Goal: Information Seeking & Learning: Learn about a topic

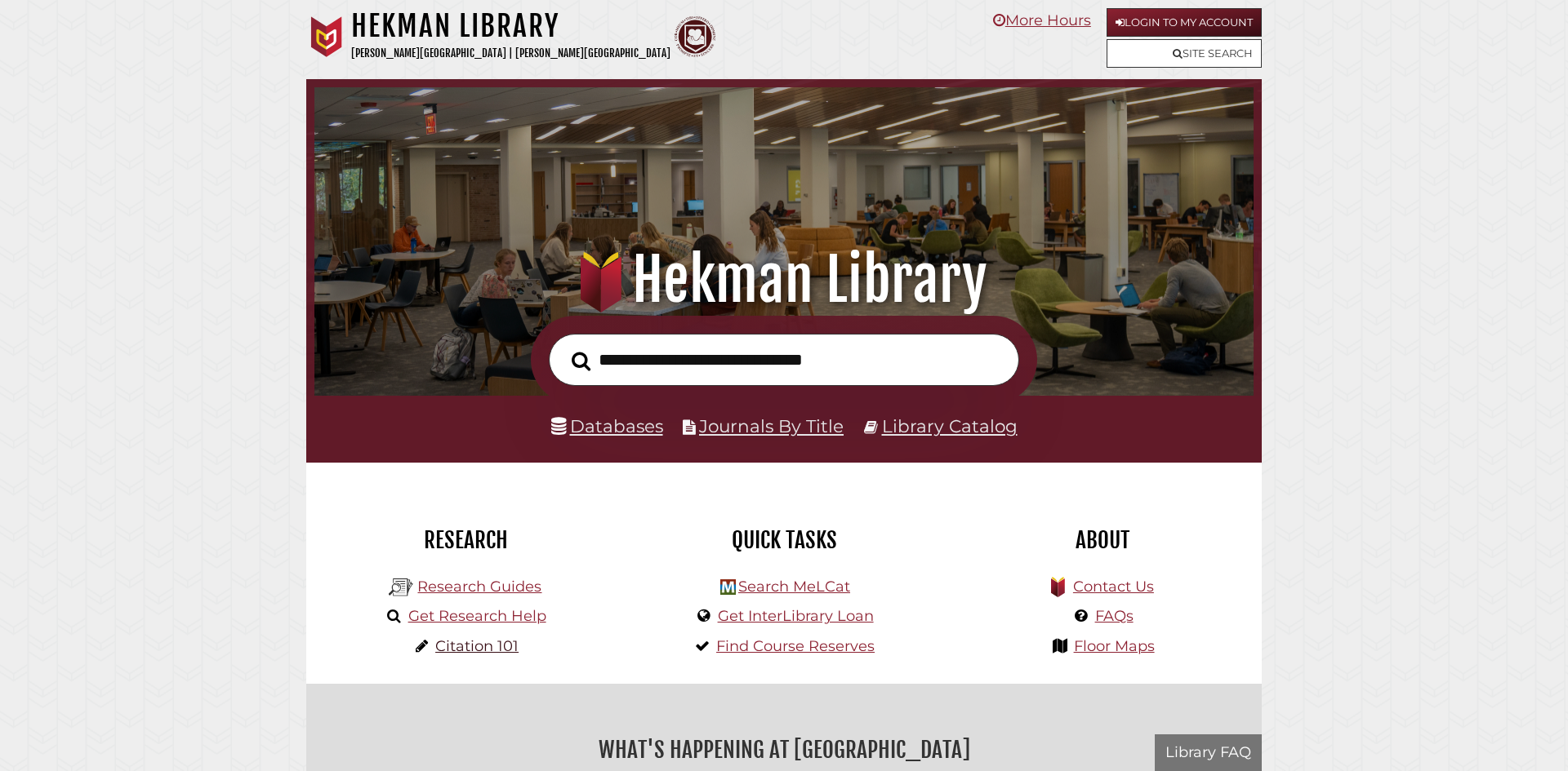
scroll to position [311, 931]
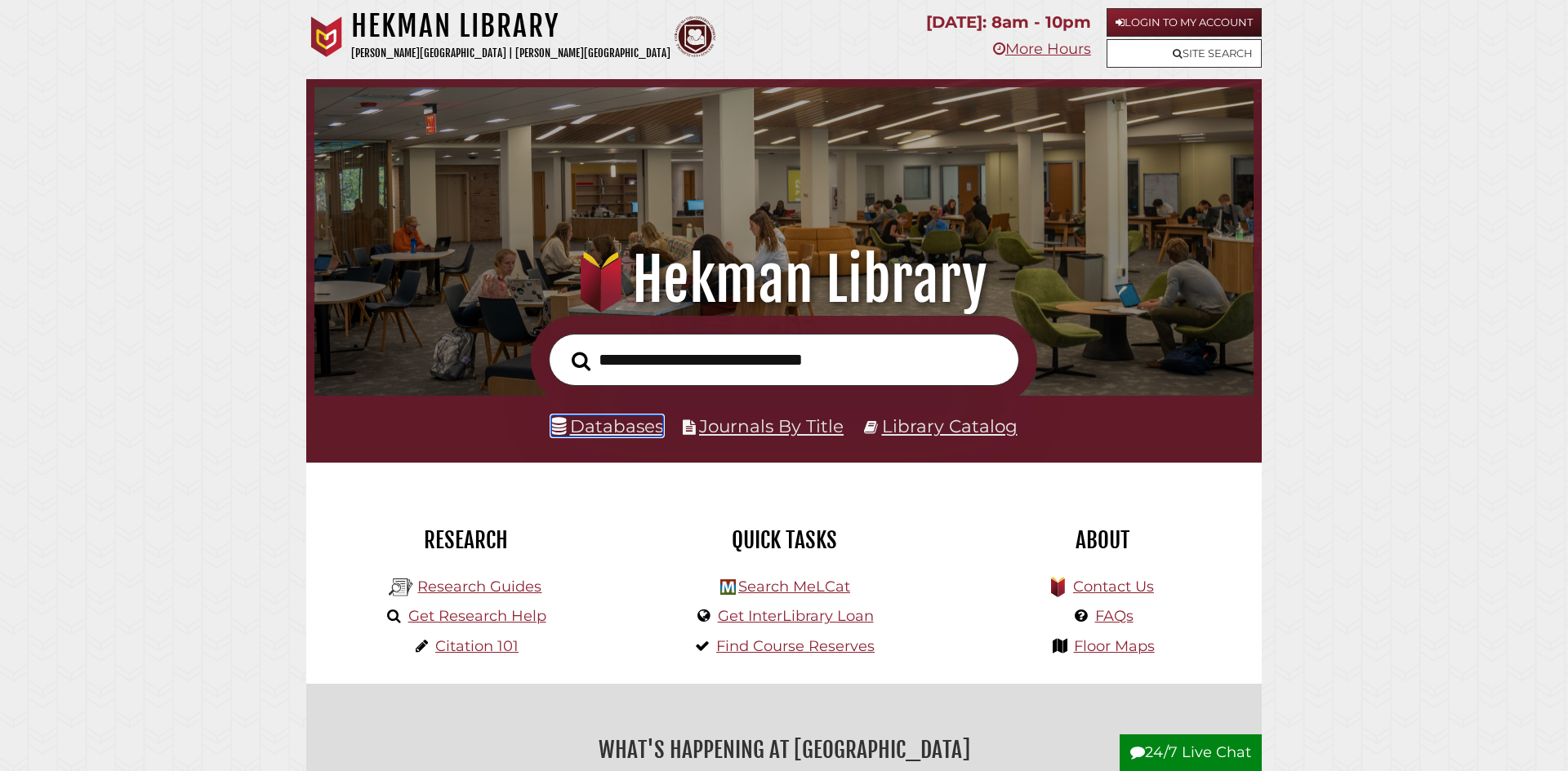
click at [644, 420] on link "Databases" at bounding box center [607, 426] width 112 height 22
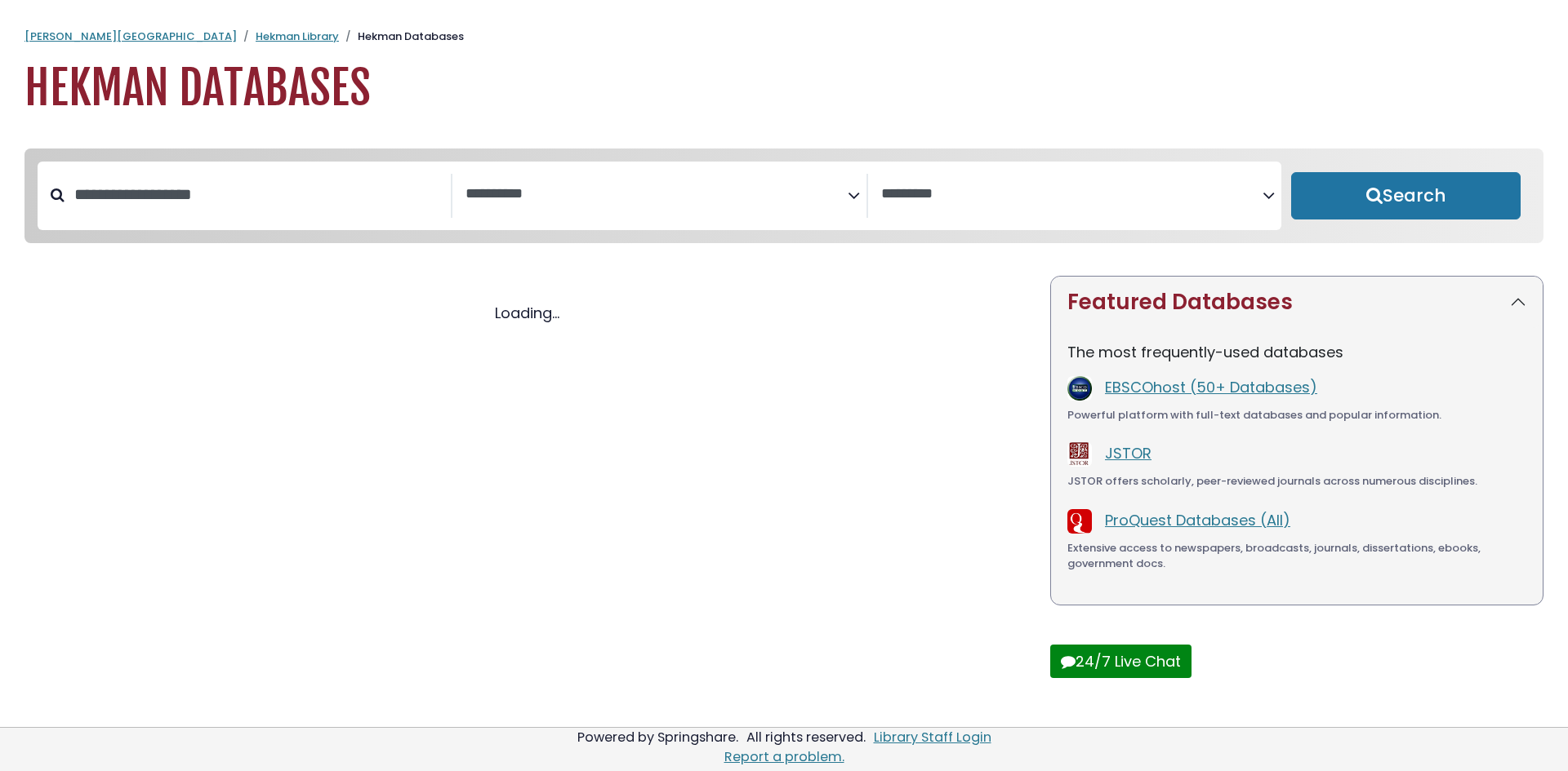
select select "Database Subject Filter"
select select "Database Vendors Filter"
select select "Database Subject Filter"
select select "Database Vendors Filter"
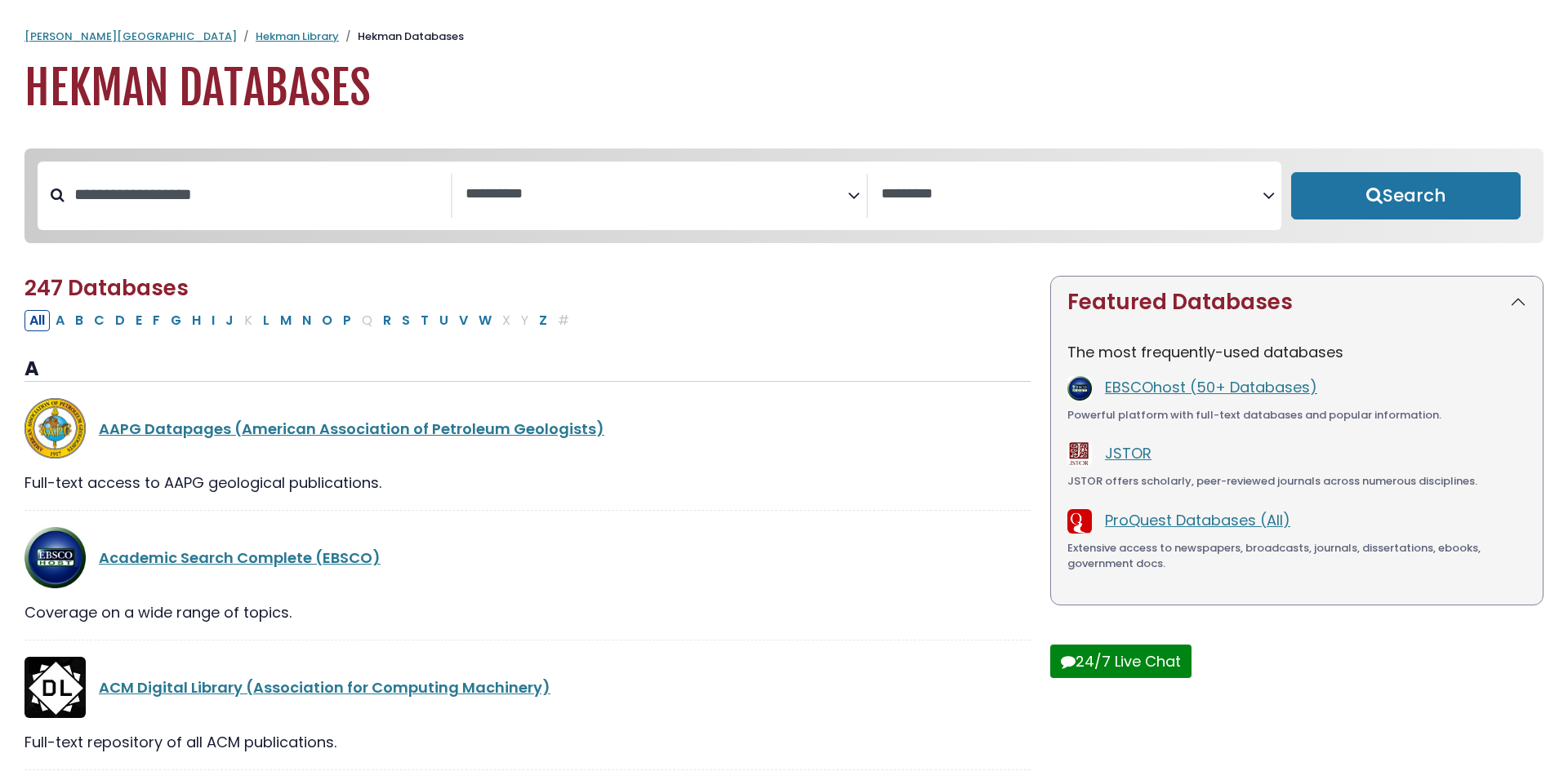
click at [661, 203] on textarea "Search" at bounding box center [656, 194] width 381 height 17
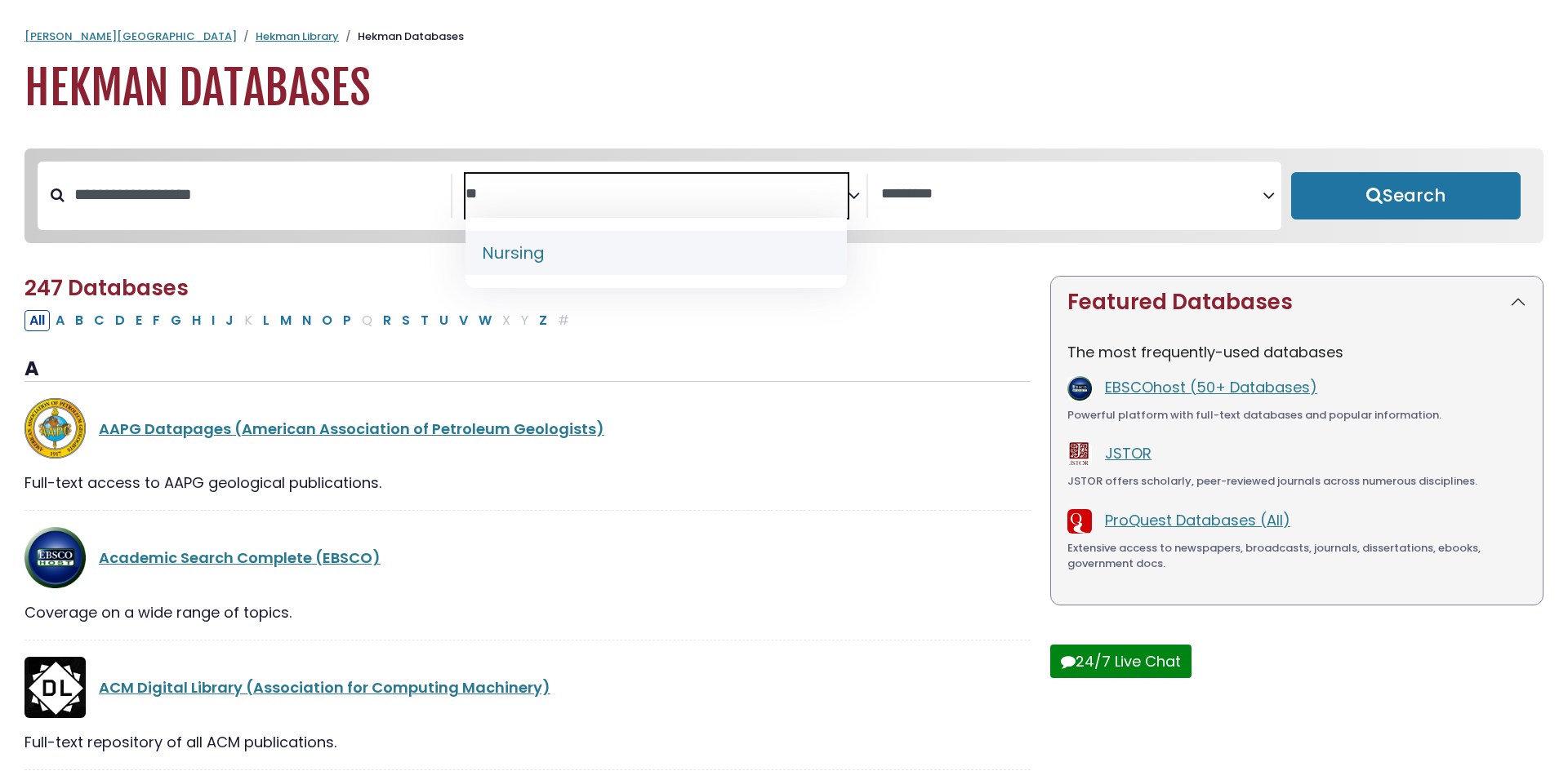
type textarea "**"
select select "*****"
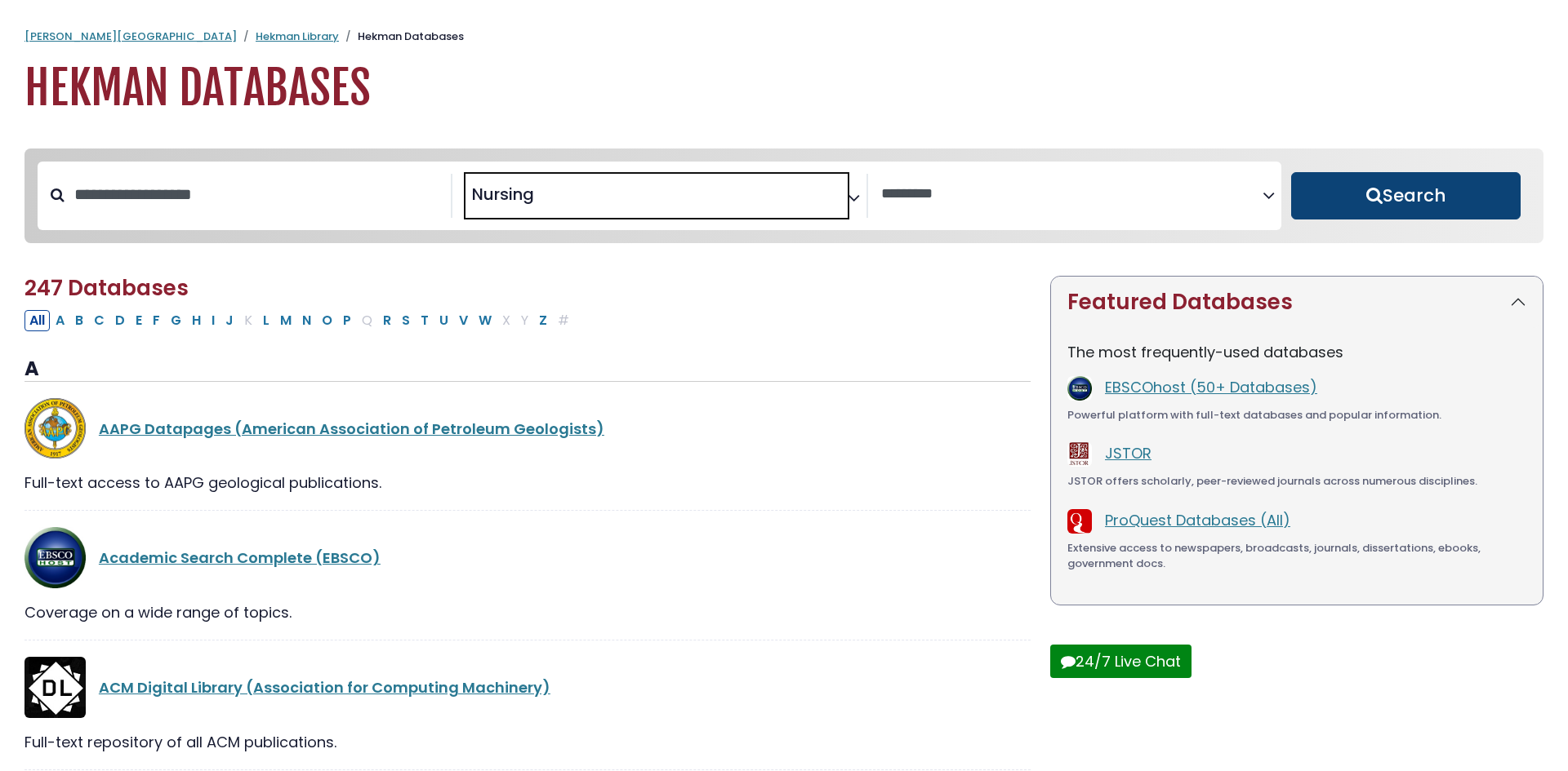
click at [1358, 188] on button "Search" at bounding box center [1405, 196] width 229 height 47
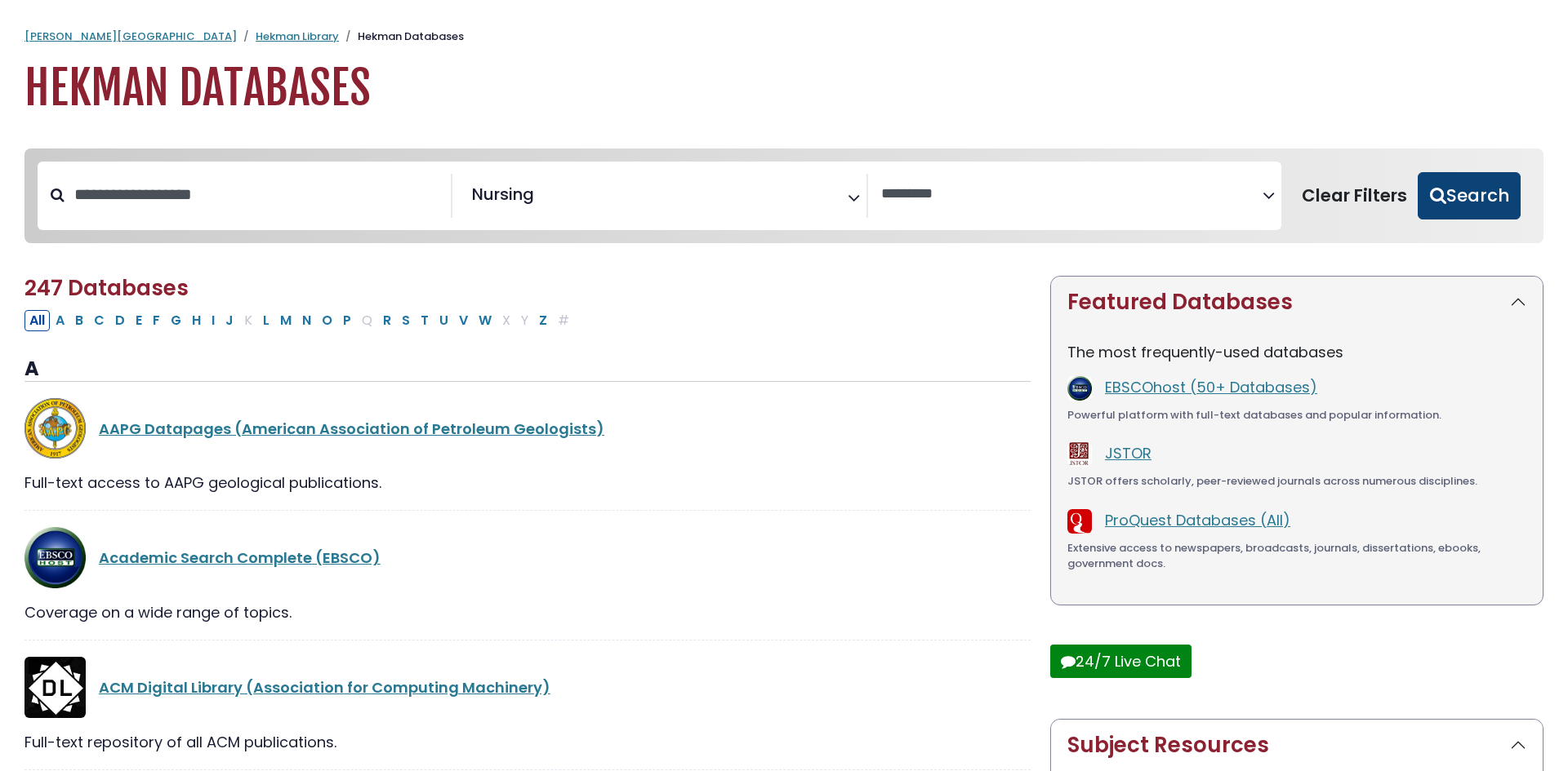
select select "Database Vendors Filter"
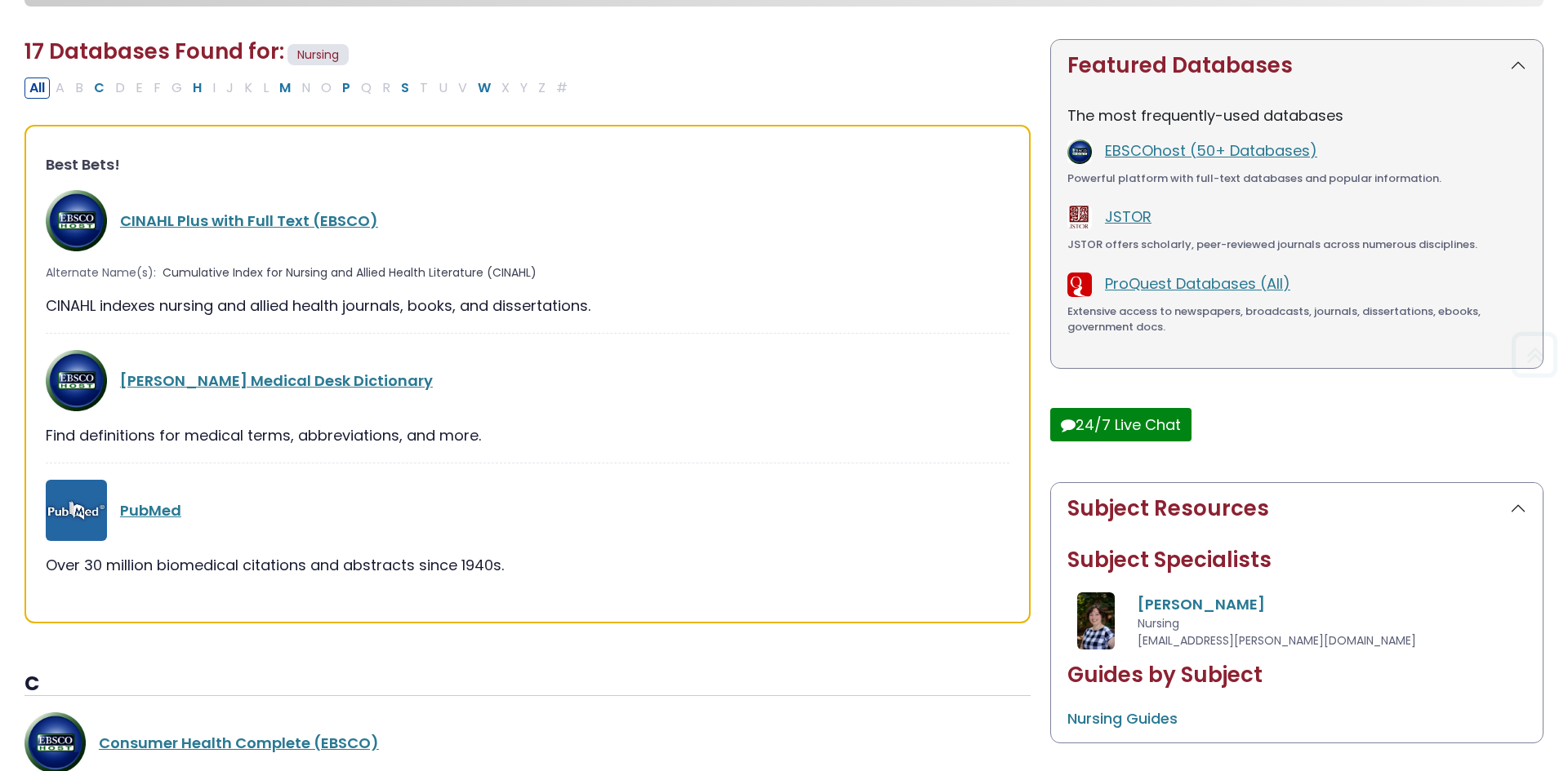
scroll to position [253, 0]
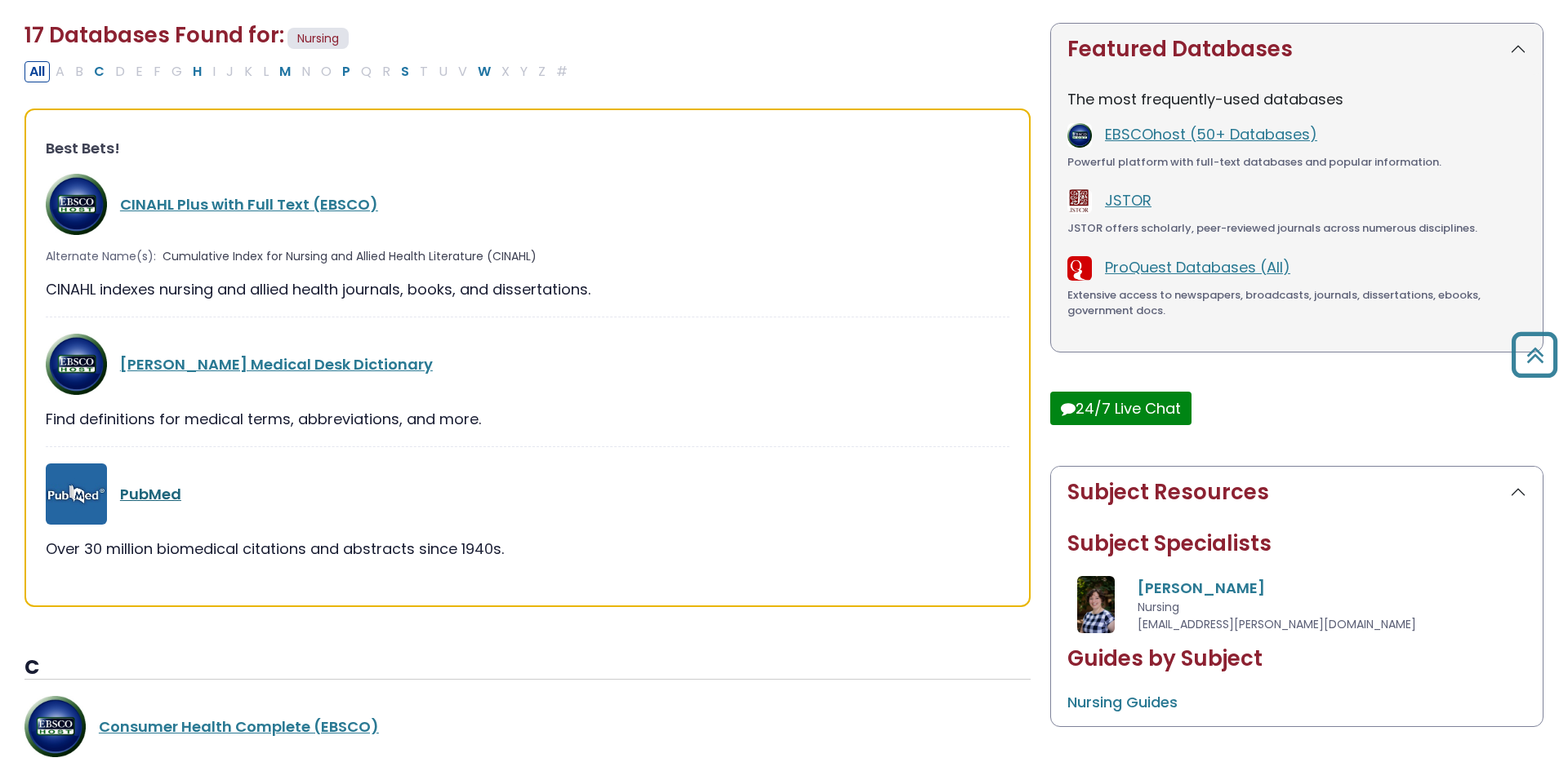
click at [163, 496] on link "PubMed" at bounding box center [150, 494] width 61 height 21
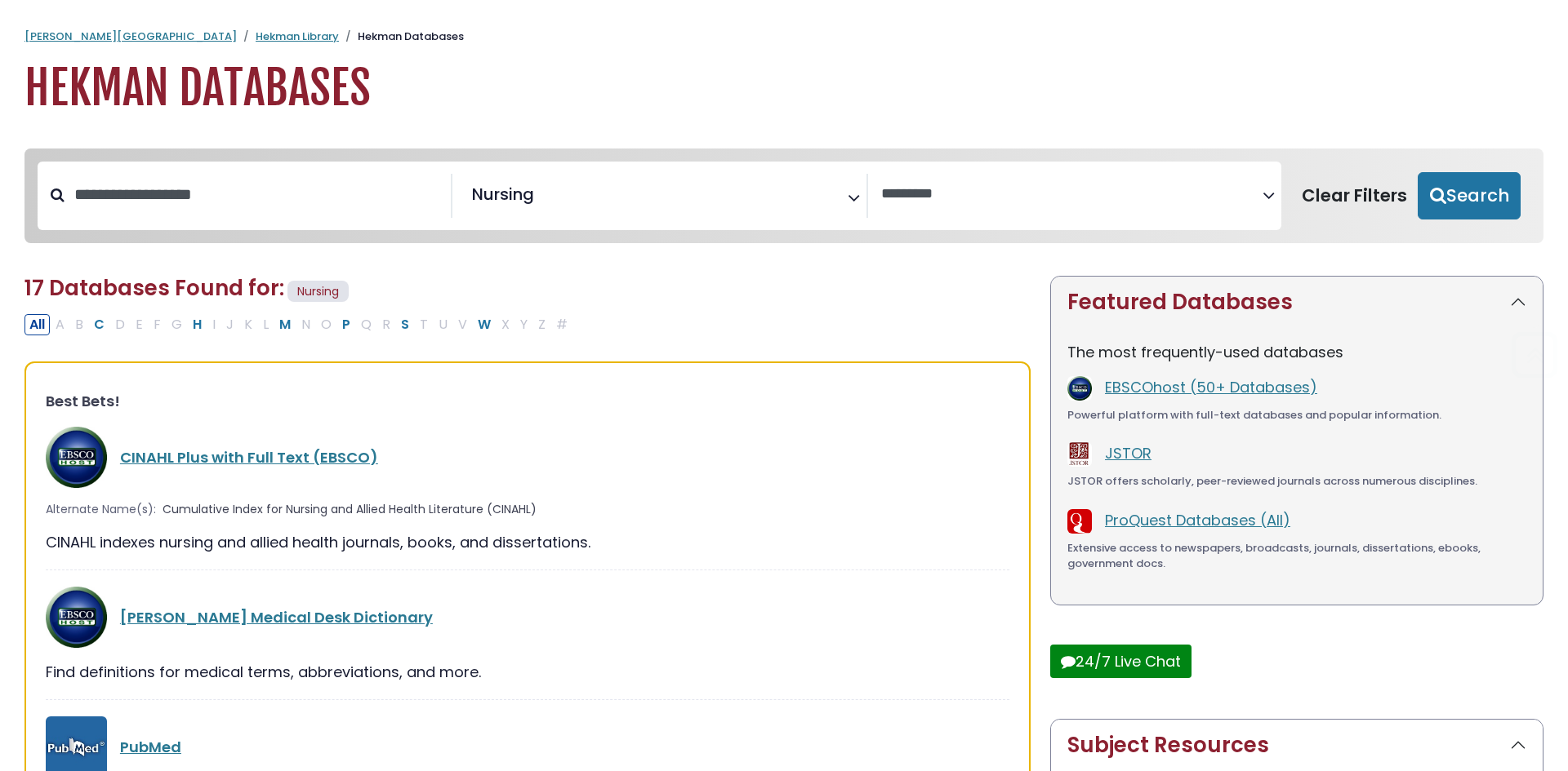
select select "Database Vendors Filter"
click at [786, 298] on h2 "17 Databases Found for: Nursing Edit Filters" at bounding box center [527, 291] width 1006 height 30
click at [1003, 167] on div "**********" at bounding box center [659, 196] width 1244 height 69
click at [985, 193] on textarea "Search" at bounding box center [1071, 194] width 381 height 17
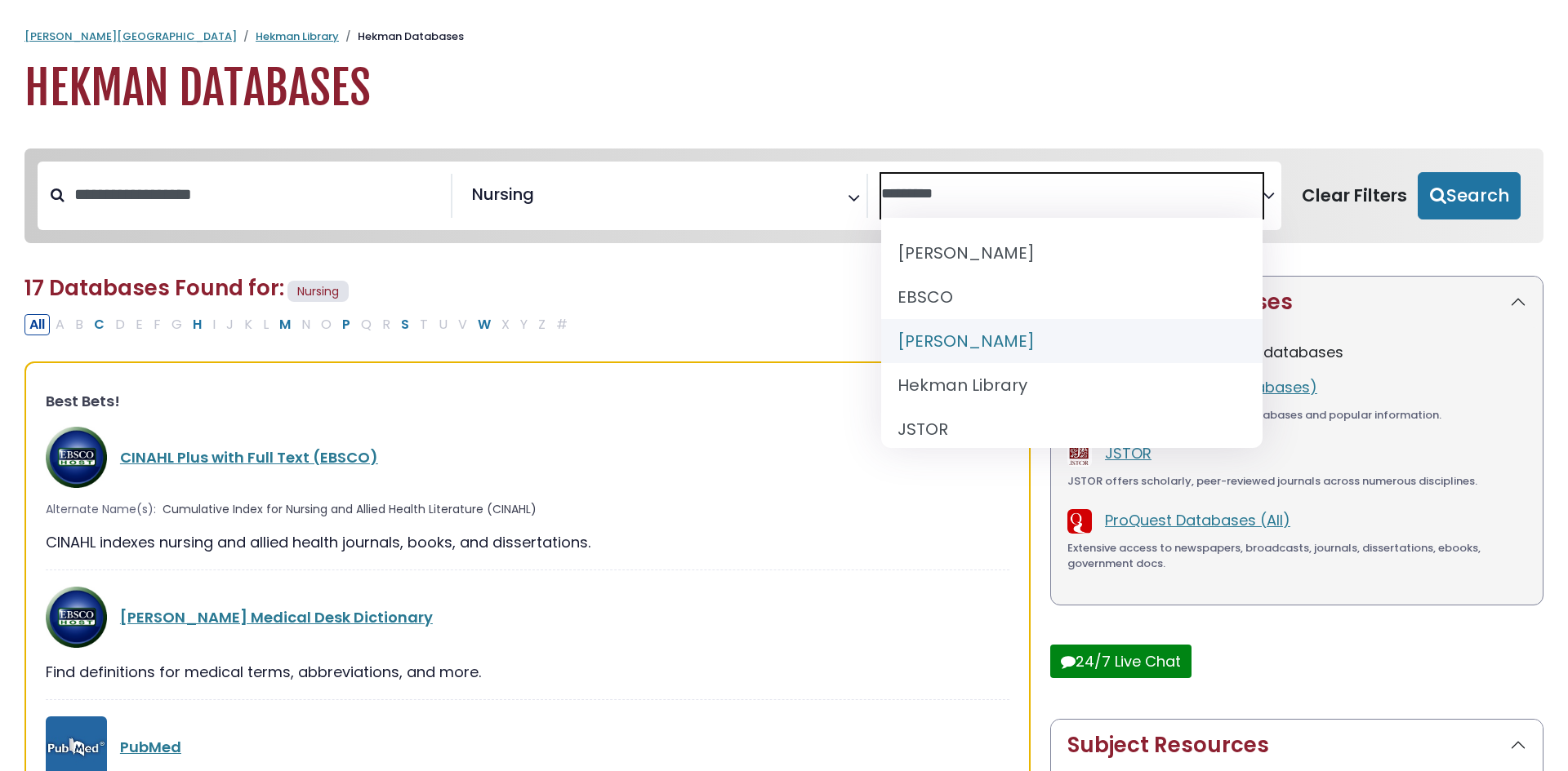
click at [824, 301] on h2 "17 Databases Found for: Nursing Edit Filters" at bounding box center [527, 291] width 1006 height 30
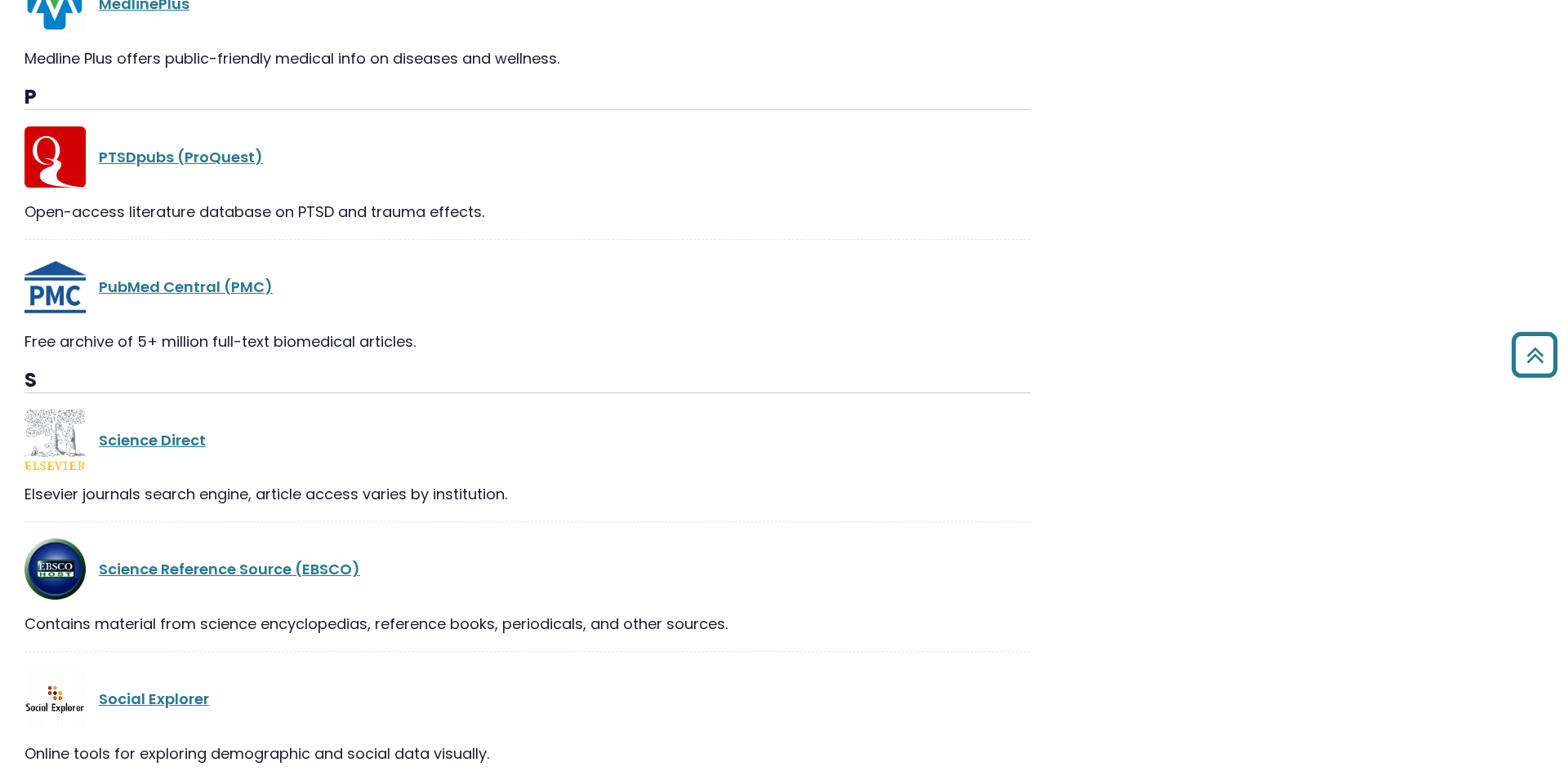
scroll to position [1678, 0]
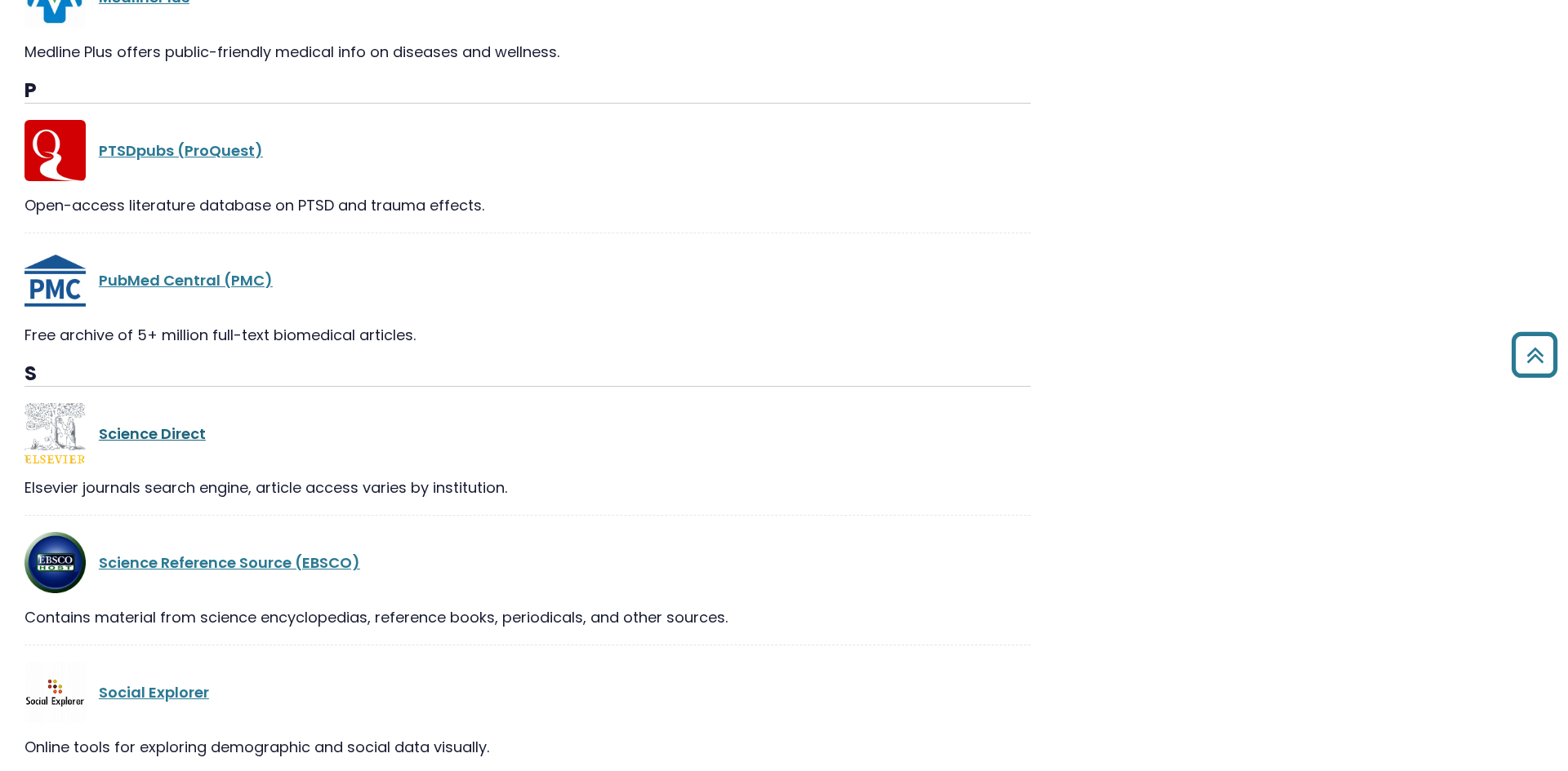
click at [154, 438] on link "Science Direct" at bounding box center [152, 433] width 107 height 21
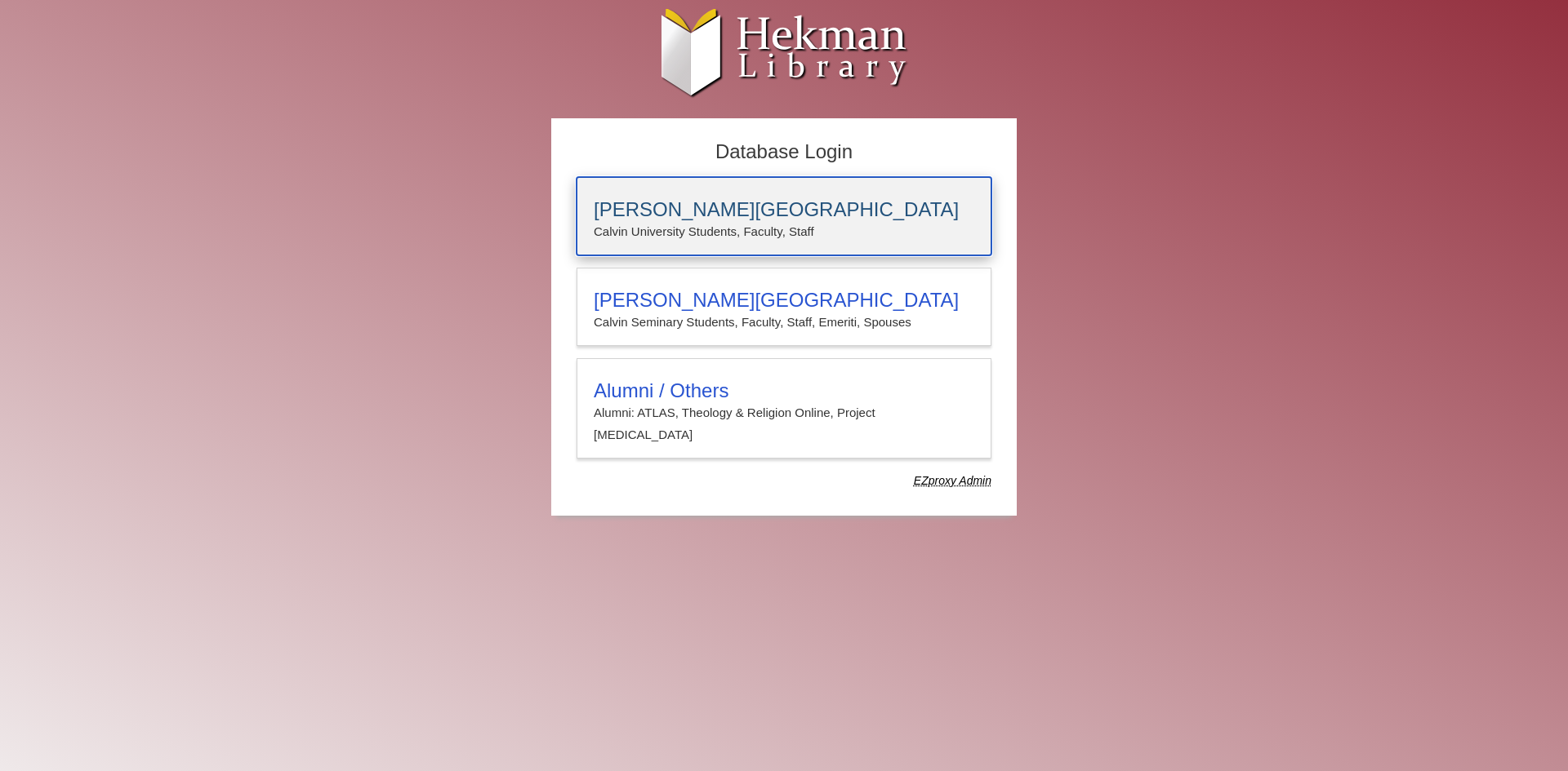
click at [712, 203] on h3 "[PERSON_NAME][GEOGRAPHIC_DATA]" at bounding box center [784, 209] width 380 height 23
